Goal: Navigation & Orientation: Find specific page/section

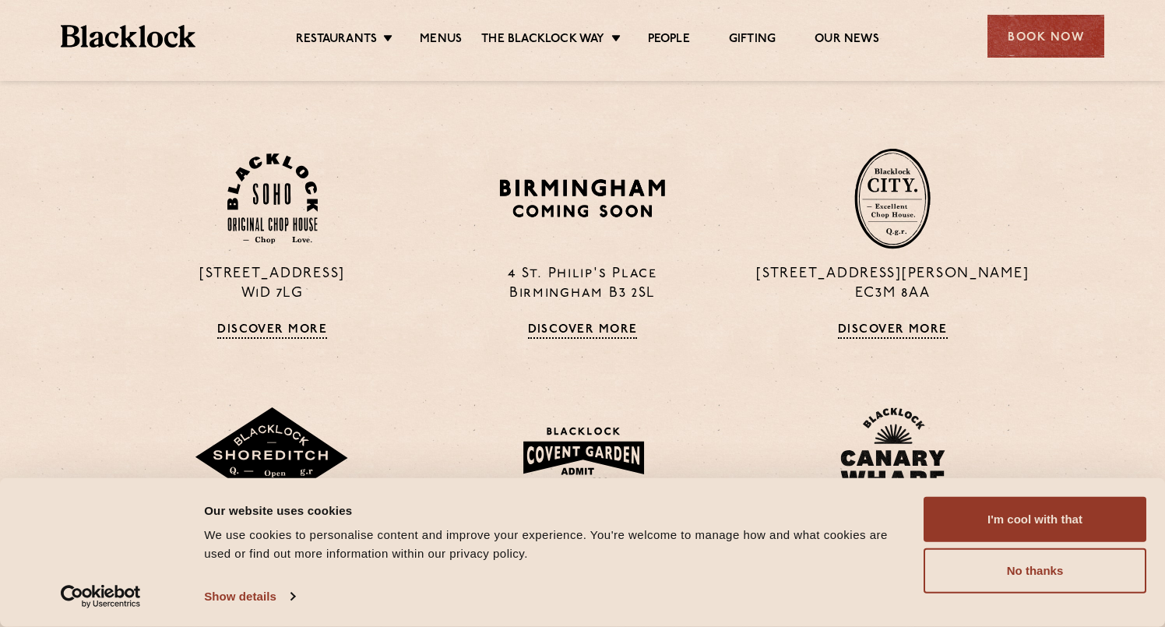
scroll to position [1102, 0]
click at [886, 294] on p "13 Philpot Lane EC3M 8AA" at bounding box center [892, 285] width 287 height 39
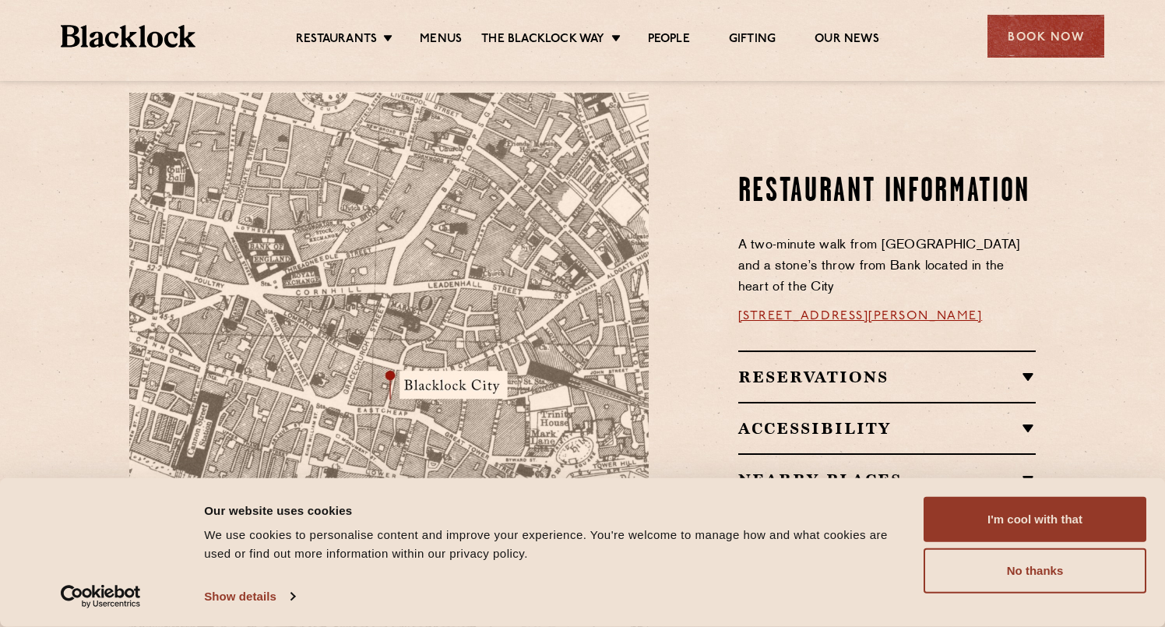
scroll to position [866, 0]
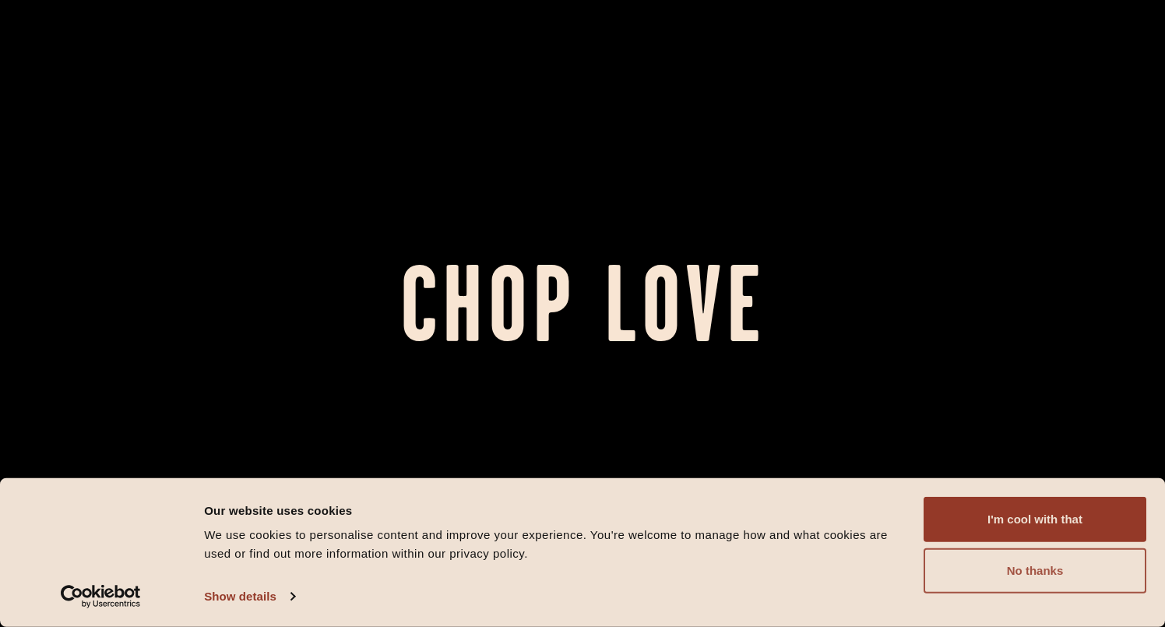
click at [1033, 575] on button "No thanks" at bounding box center [1035, 570] width 223 height 45
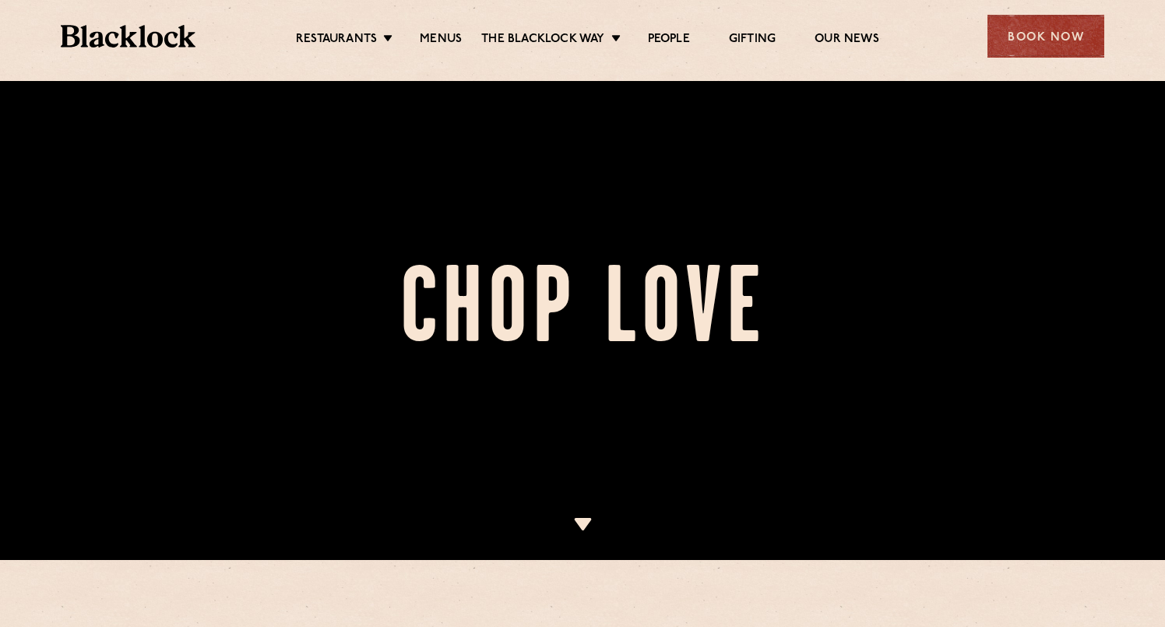
scroll to position [95, 0]
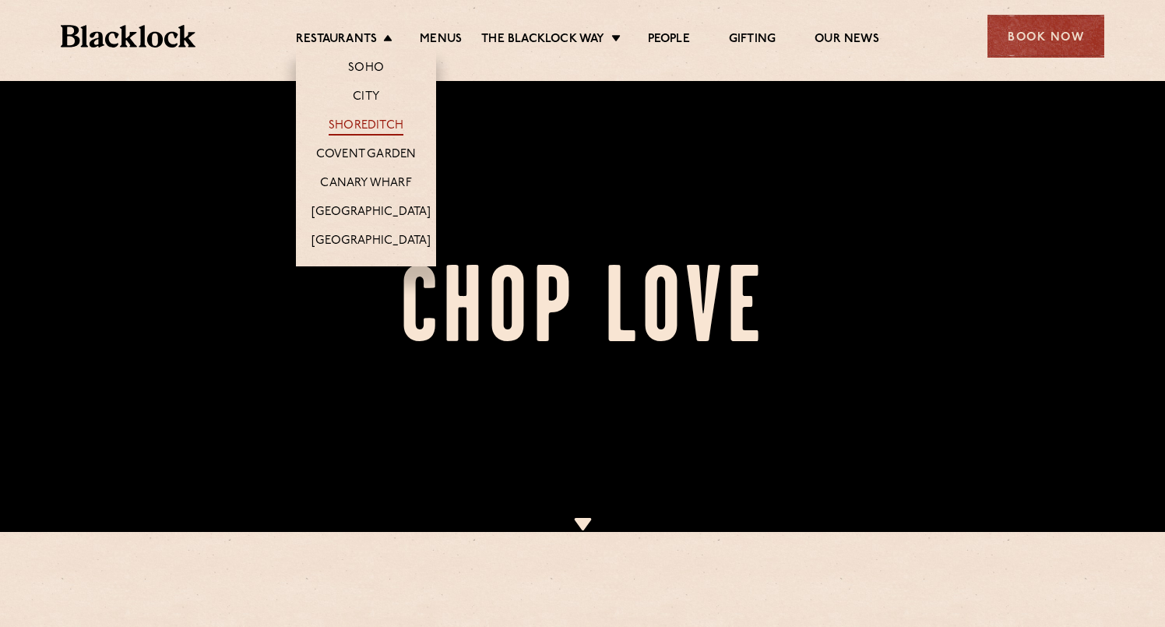
click at [343, 128] on link "Shoreditch" at bounding box center [366, 126] width 75 height 17
